Goal: Information Seeking & Learning: Check status

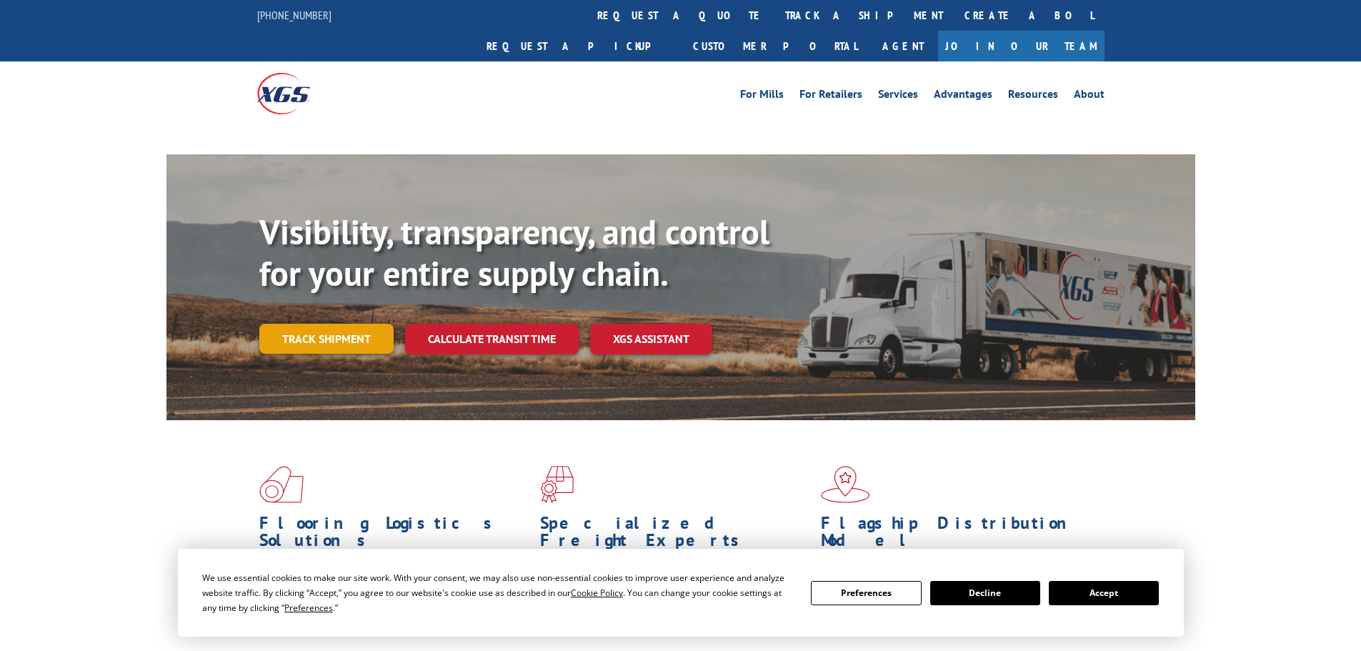
click at [276, 324] on link "Track shipment" at bounding box center [326, 339] width 134 height 30
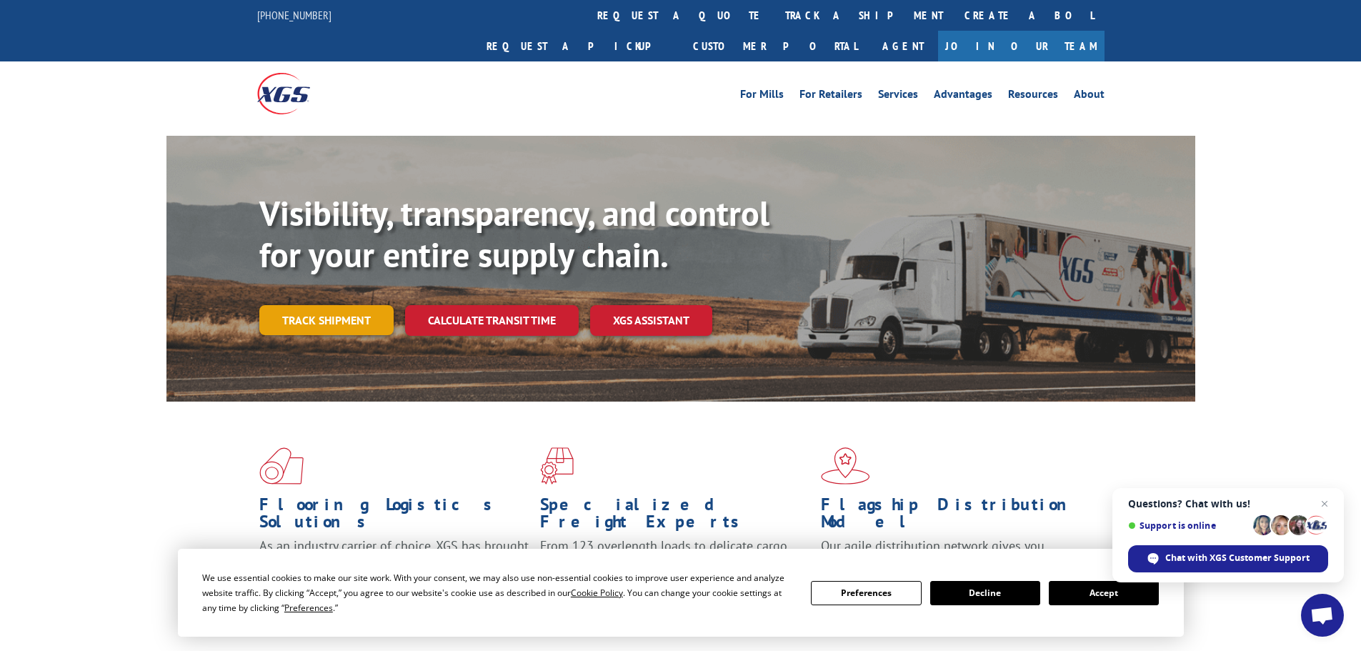
click at [309, 305] on link "Track shipment" at bounding box center [326, 320] width 134 height 30
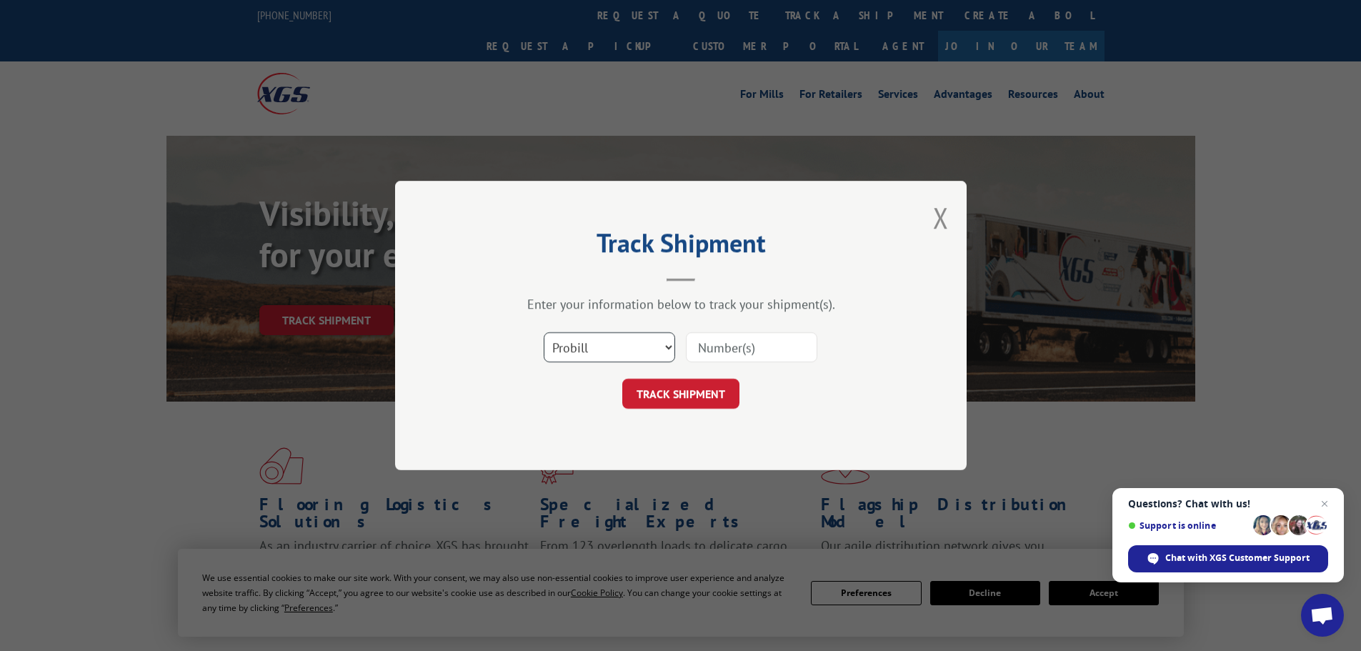
click at [581, 344] on select "Select category... Probill BOL PO" at bounding box center [609, 347] width 131 height 30
select select "bol"
click at [544, 332] on select "Select category... Probill BOL PO" at bounding box center [609, 347] width 131 height 30
click at [700, 351] on input at bounding box center [751, 347] width 131 height 30
paste input "6011379"
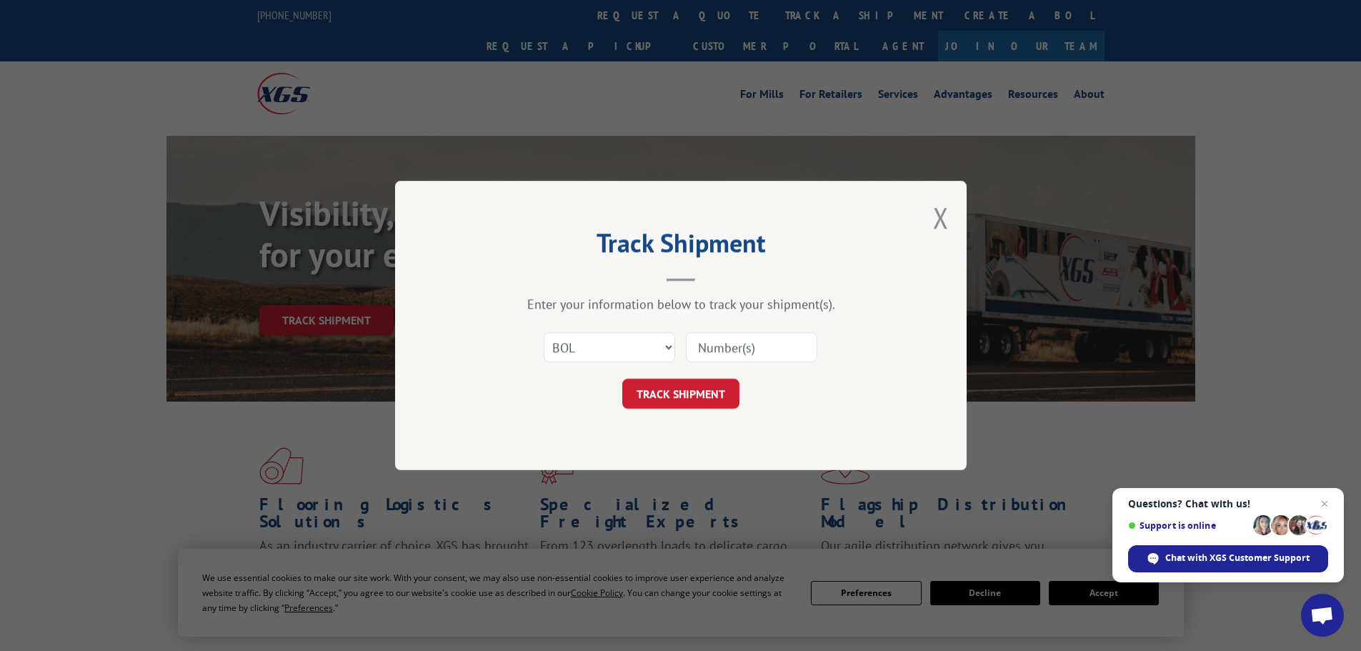
type input "6011379"
click button "TRACK SHIPMENT" at bounding box center [680, 394] width 117 height 30
